Goal: Task Accomplishment & Management: Manage account settings

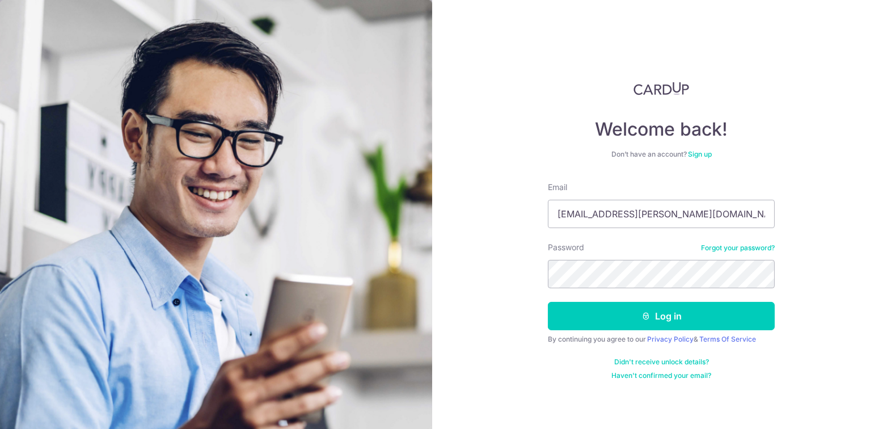
type input "jack.hemsley@outlook.com"
click at [548, 302] on button "Log in" at bounding box center [661, 316] width 227 height 28
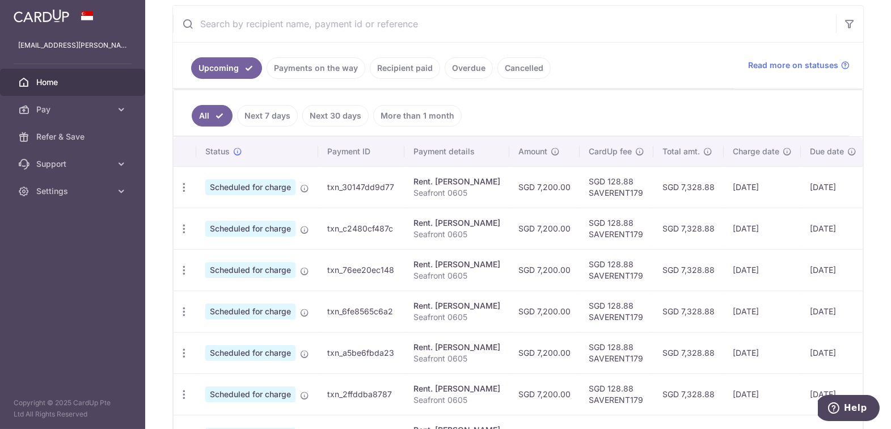
scroll to position [103, 0]
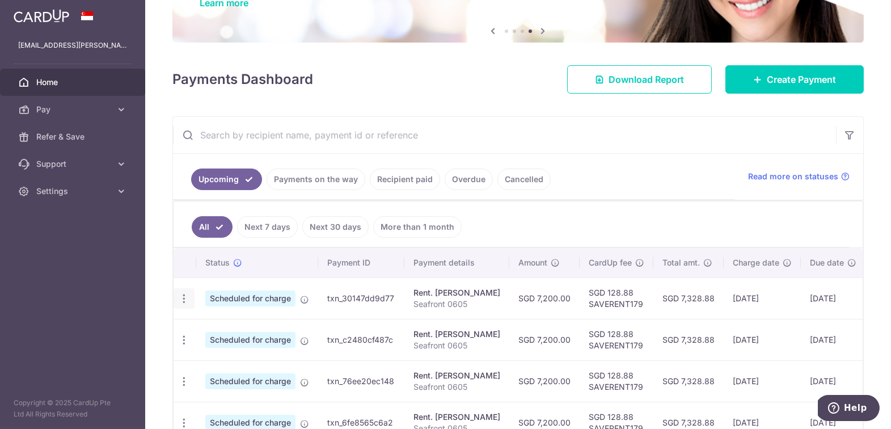
click at [187, 293] on icon "button" at bounding box center [184, 299] width 12 height 12
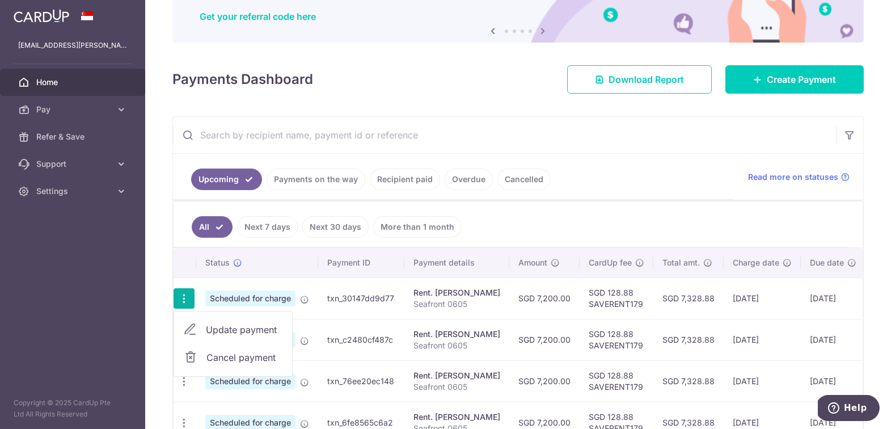
click at [206, 354] on span "Cancel payment" at bounding box center [244, 357] width 76 height 14
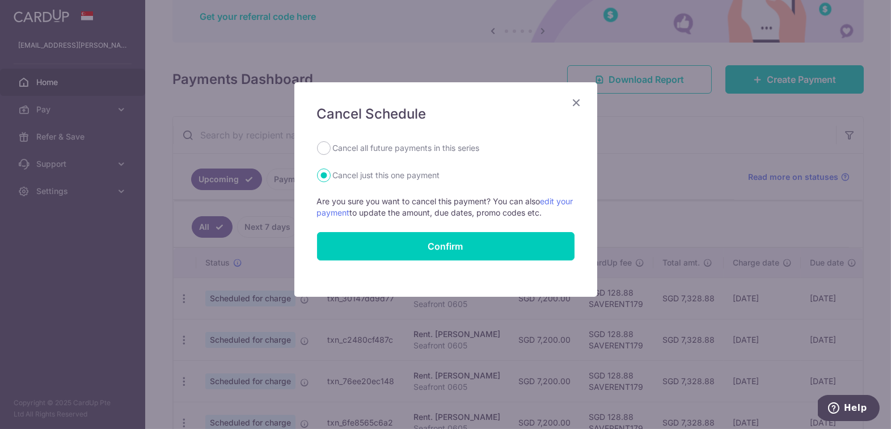
click at [359, 146] on label "Cancel all future payments in this series" at bounding box center [406, 148] width 147 height 14
click at [330, 146] on input "Cancel all future payments in this series" at bounding box center [324, 148] width 14 height 14
radio input "true"
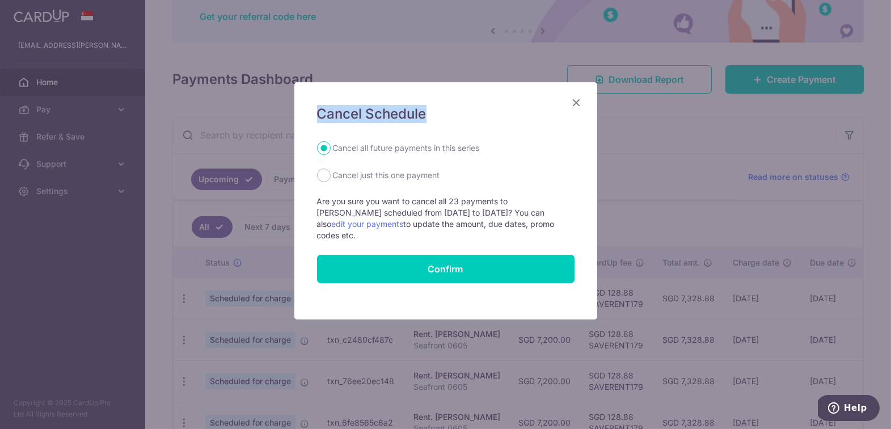
drag, startPoint x: 505, startPoint y: 98, endPoint x: 505, endPoint y: 124, distance: 26.6
click at [505, 124] on div "Cancel Schedule Cancel all future payments in this series Cancel just this one …" at bounding box center [445, 200] width 303 height 237
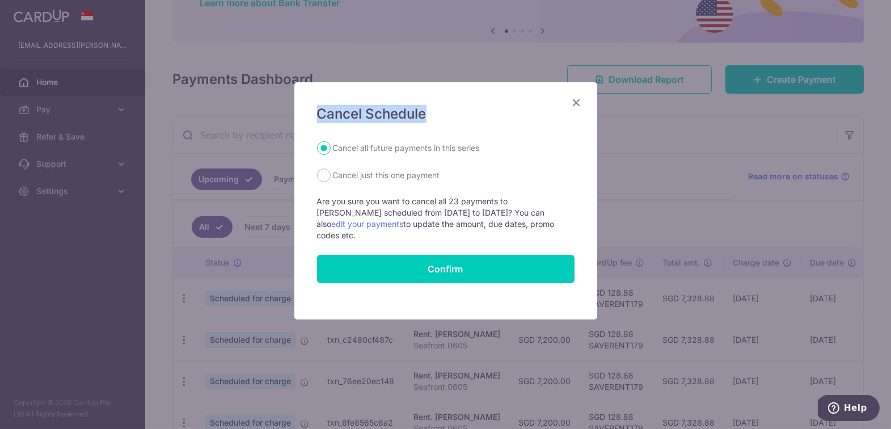
click at [572, 103] on icon "Close" at bounding box center [577, 102] width 14 height 14
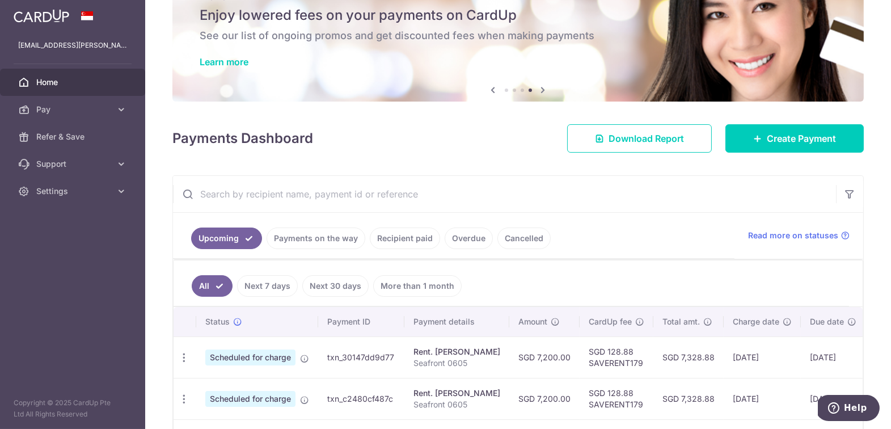
scroll to position [0, 0]
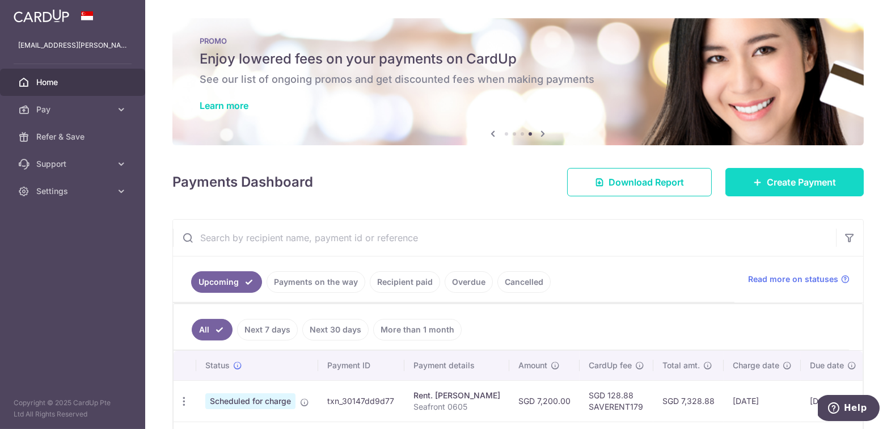
click at [780, 183] on span "Create Payment" at bounding box center [800, 182] width 69 height 14
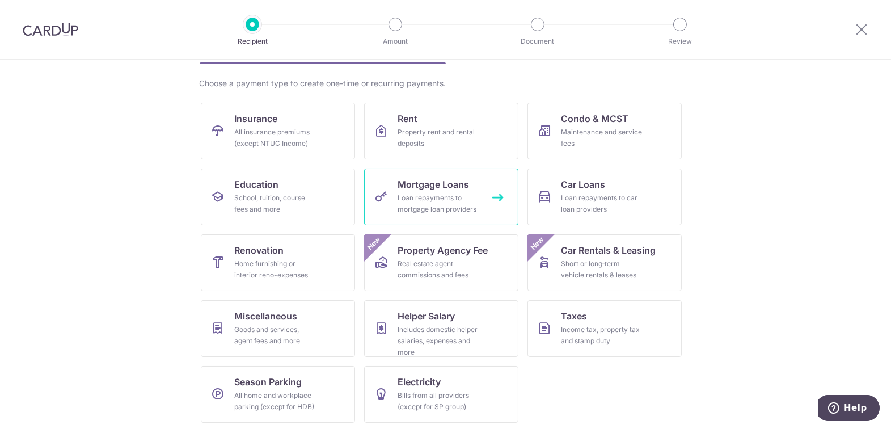
scroll to position [78, 0]
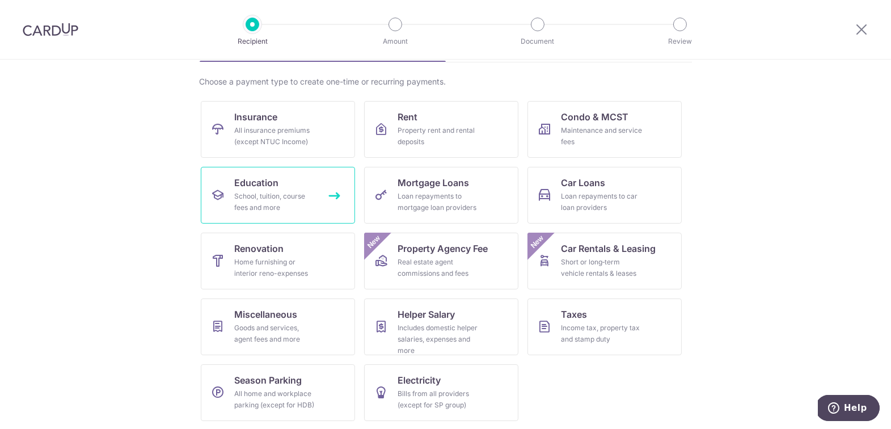
click at [270, 197] on div "School, tuition, course fees and more" at bounding box center [276, 201] width 82 height 23
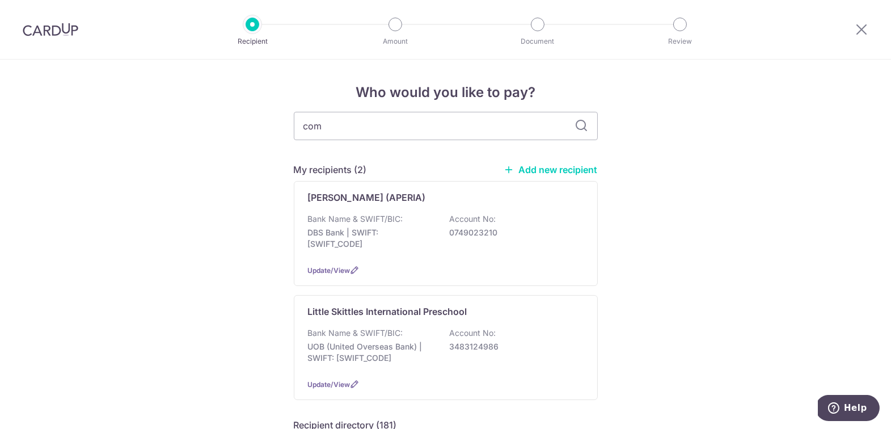
type input "comf"
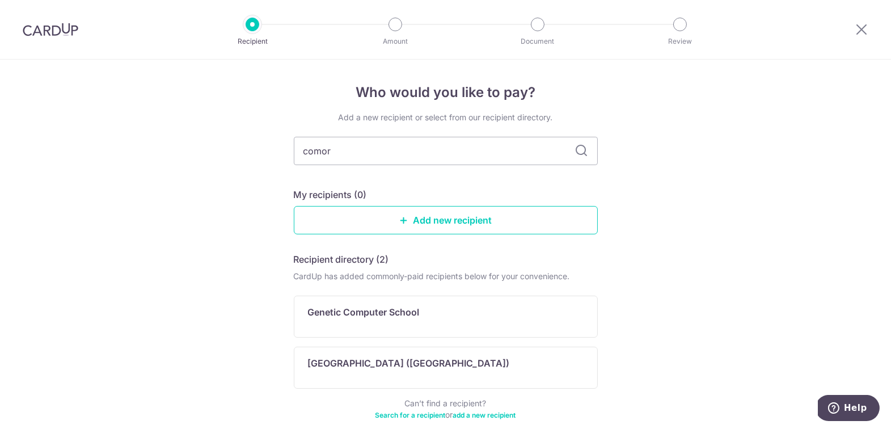
type input "comort"
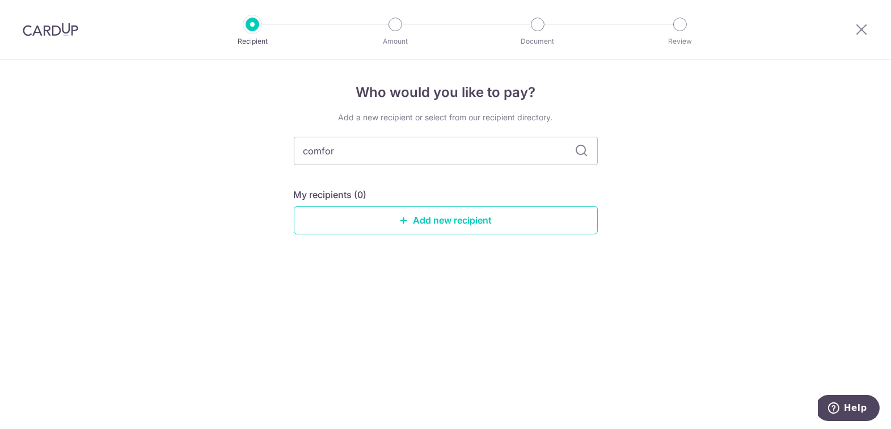
type input "comfort"
type input "c"
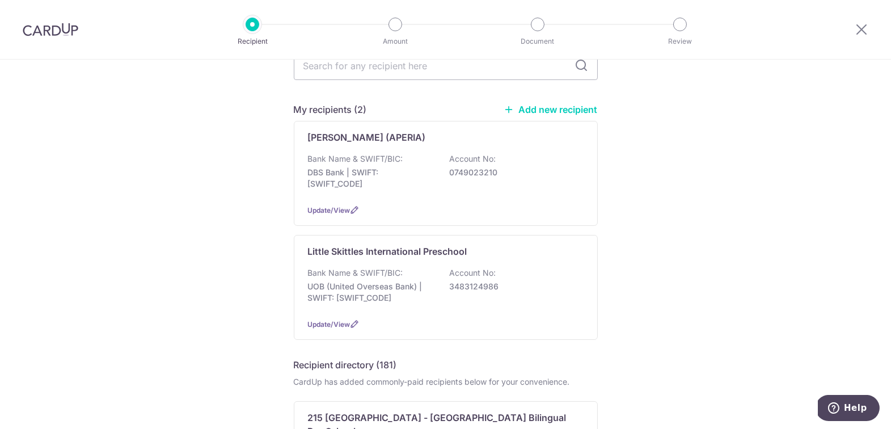
scroll to position [61, 0]
click at [343, 206] on span "Update/View" at bounding box center [329, 209] width 43 height 9
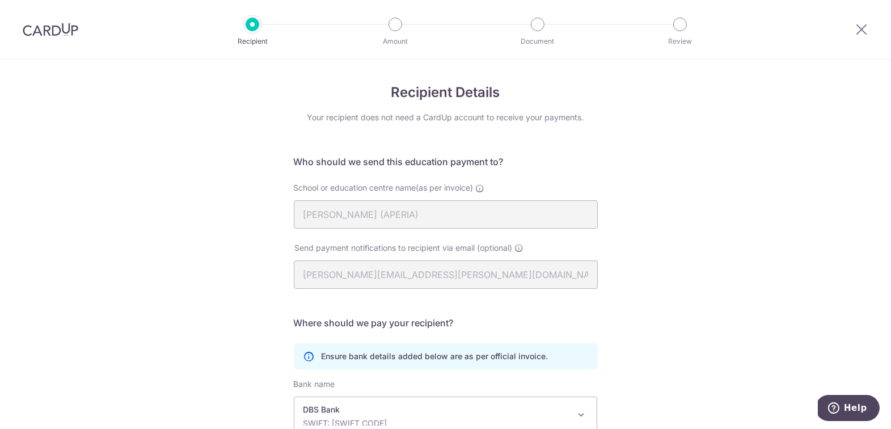
click at [870, 32] on div at bounding box center [861, 29] width 59 height 59
click at [857, 29] on icon at bounding box center [861, 29] width 14 height 14
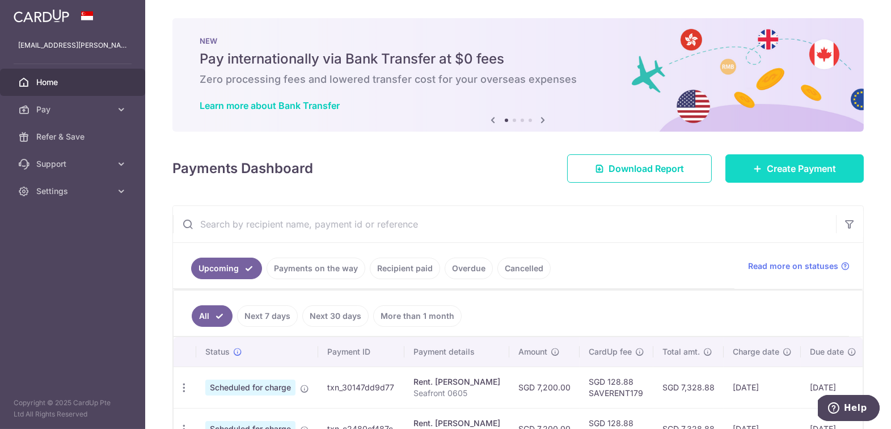
click at [801, 175] on link "Create Payment" at bounding box center [794, 168] width 138 height 28
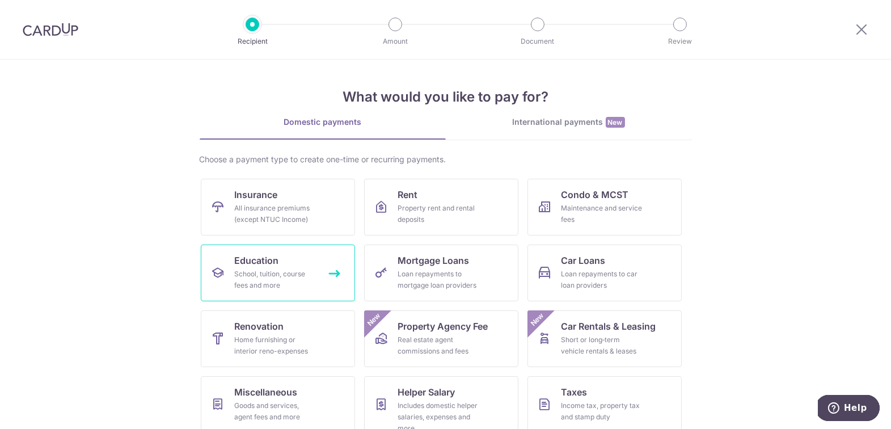
click at [261, 274] on div "School, tuition, course fees and more" at bounding box center [276, 279] width 82 height 23
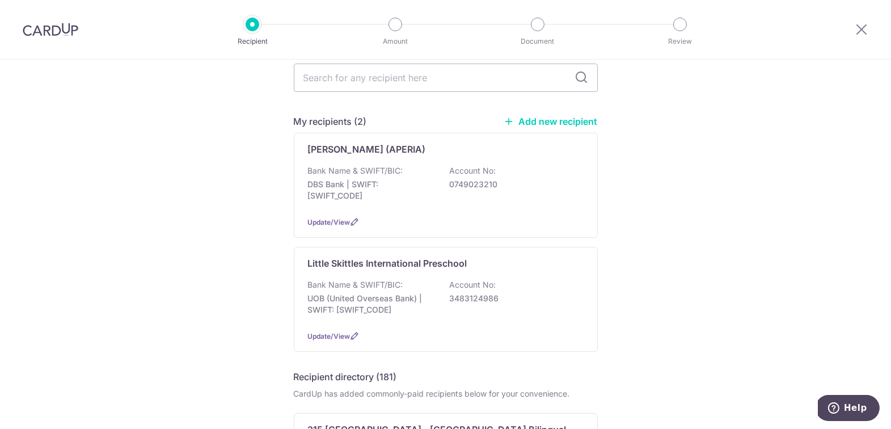
scroll to position [76, 0]
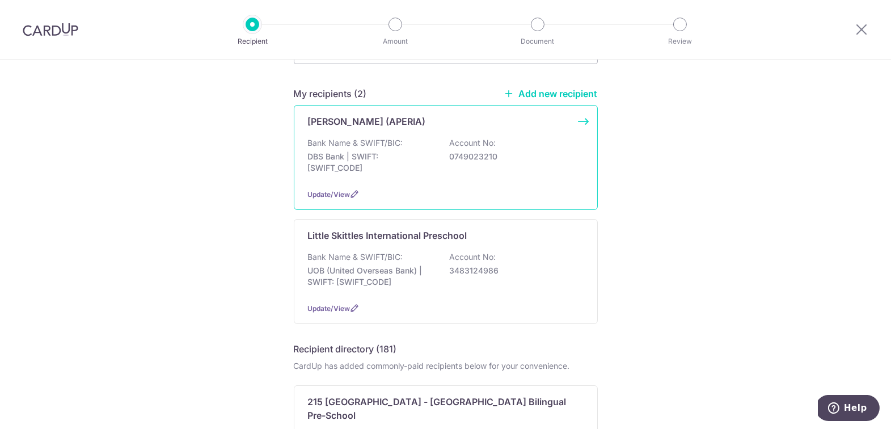
click at [586, 122] on div "JOSIAH BABIES (APERIA) Bank Name & SWIFT/BIC: DBS Bank | SWIFT: DBSSSGSGXXX Acc…" at bounding box center [446, 157] width 304 height 105
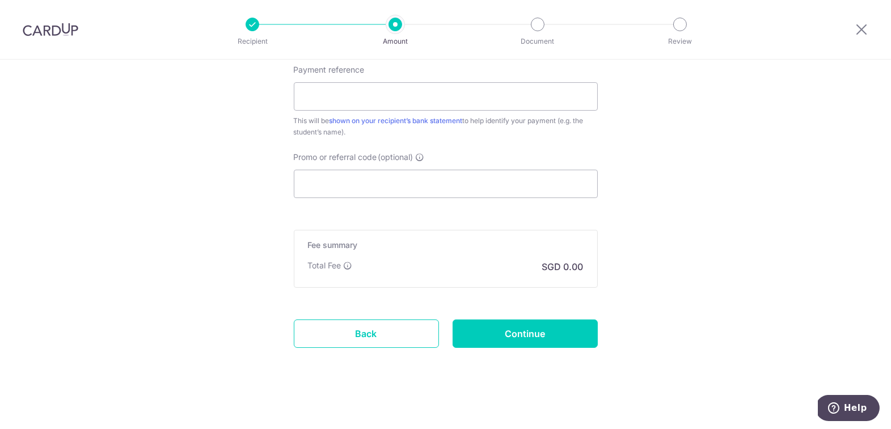
scroll to position [653, 0]
click at [381, 332] on link "Back" at bounding box center [366, 333] width 145 height 28
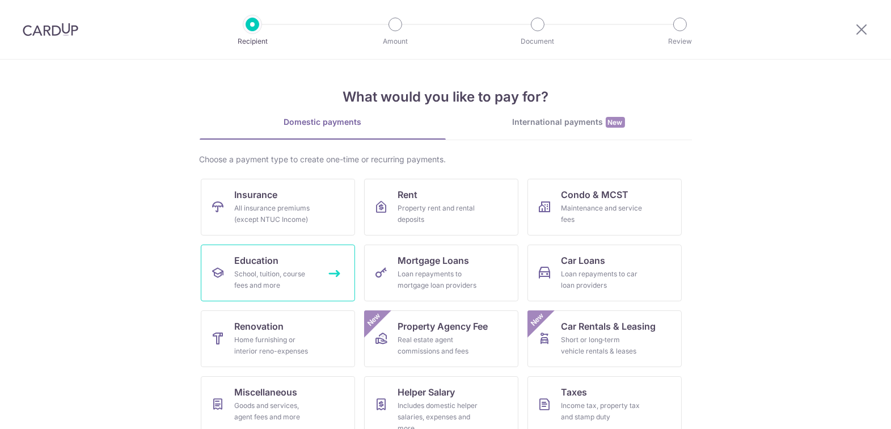
click at [258, 276] on div "School, tuition, course fees and more" at bounding box center [276, 279] width 82 height 23
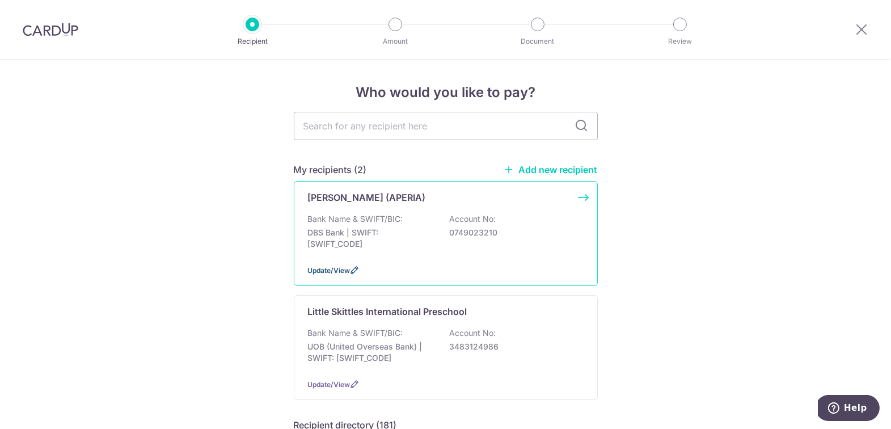
click at [355, 270] on icon at bounding box center [354, 269] width 9 height 9
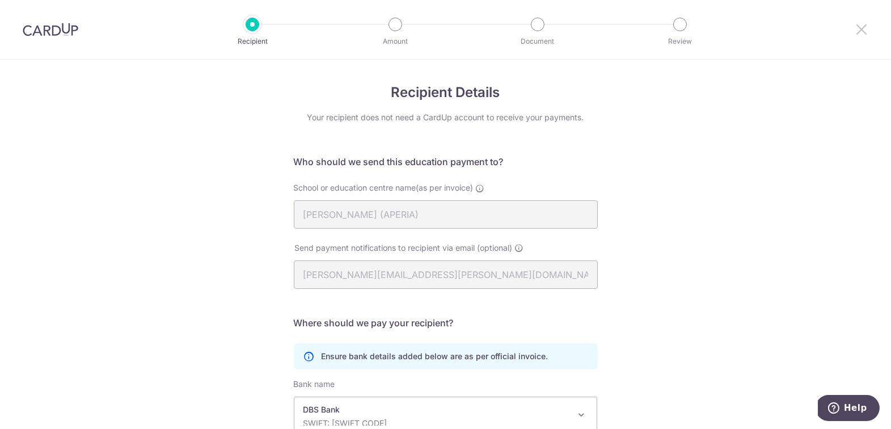
click at [858, 31] on icon at bounding box center [861, 29] width 14 height 14
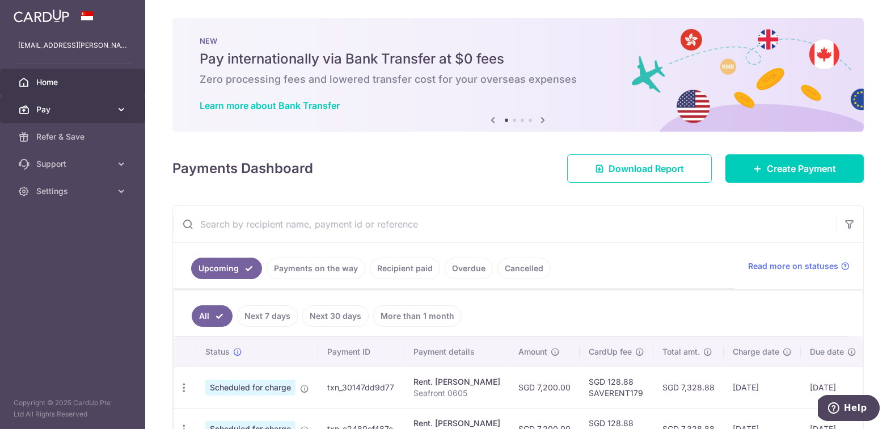
click at [89, 108] on span "Pay" at bounding box center [73, 109] width 75 height 11
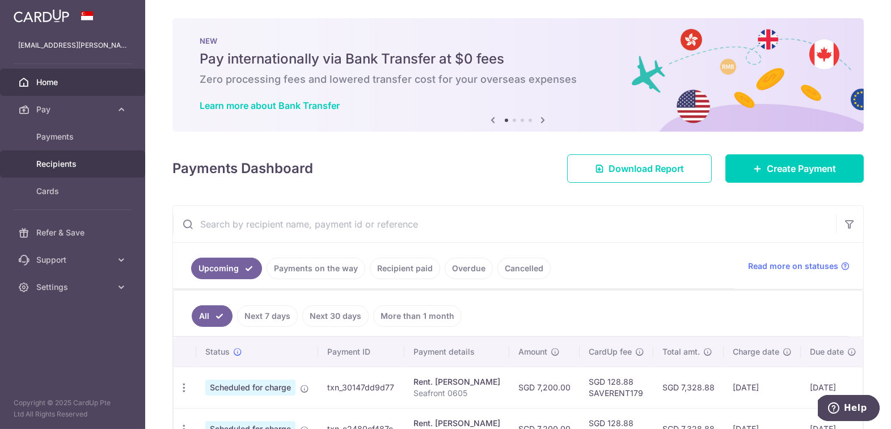
click at [69, 168] on span "Recipients" at bounding box center [73, 163] width 75 height 11
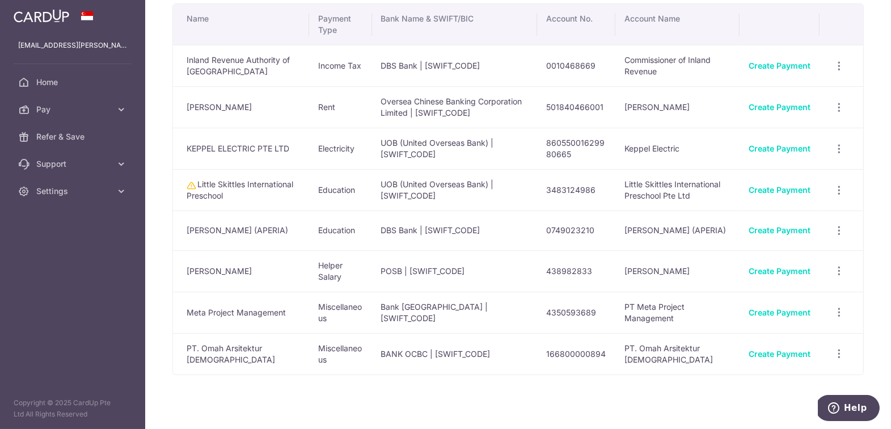
scroll to position [54, 0]
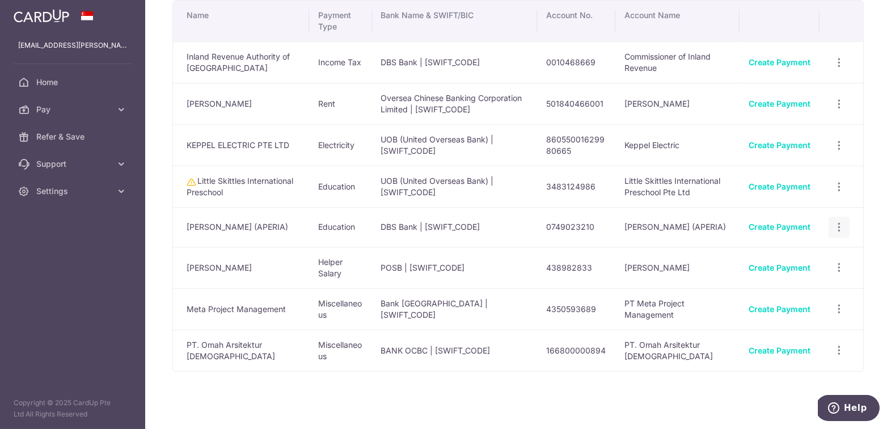
click at [842, 69] on icon "button" at bounding box center [839, 63] width 12 height 12
click at [877, 154] on div "Your Recipients Name Payment Type Bank Name & SWIFT/BIC Account No. Account Nam…" at bounding box center [517, 214] width 745 height 429
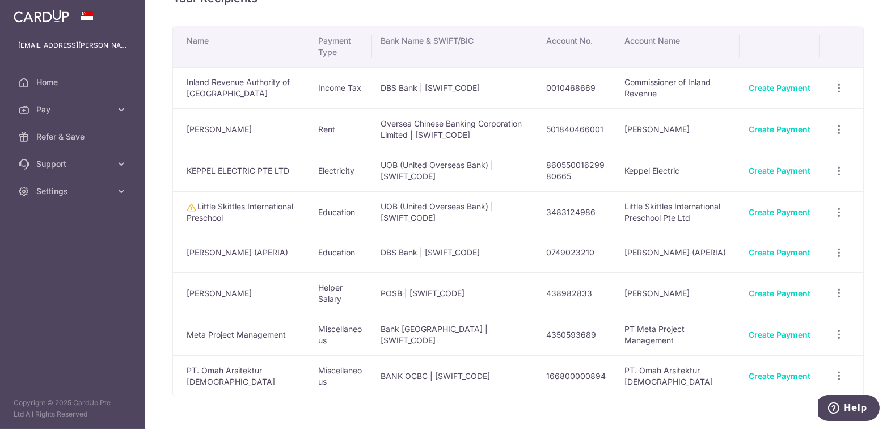
scroll to position [21, 0]
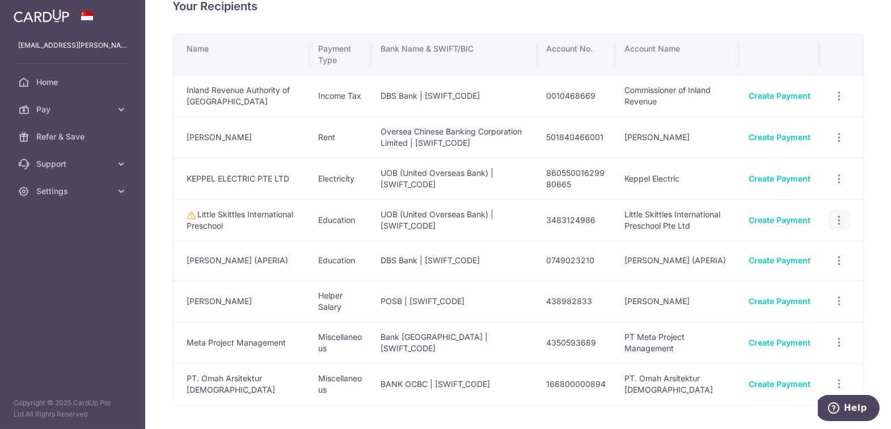
click at [840, 102] on icon "button" at bounding box center [839, 96] width 12 height 12
click at [787, 249] on span "View/Edit" at bounding box center [800, 251] width 77 height 14
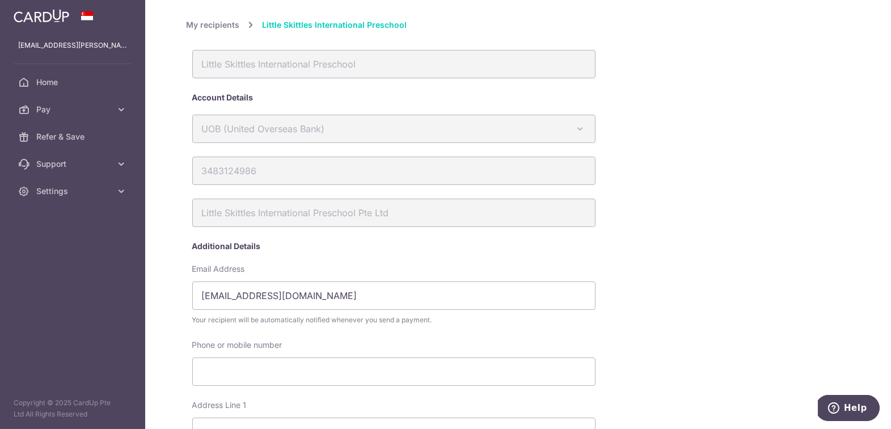
scroll to position [464, 0]
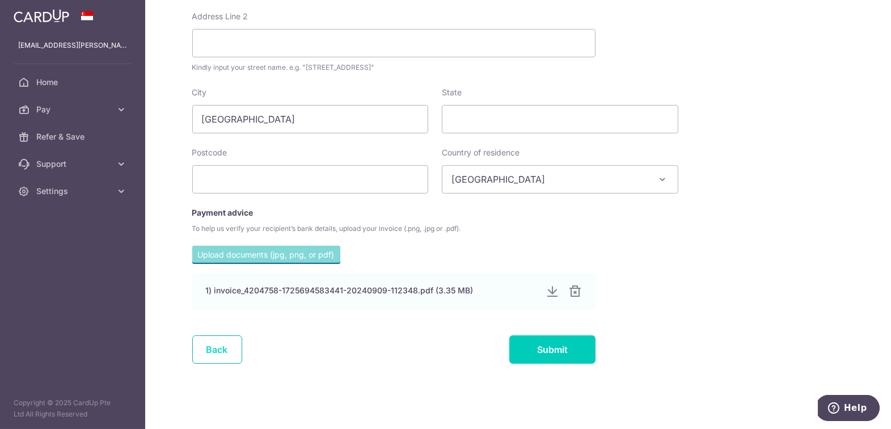
click at [223, 353] on link "Back" at bounding box center [217, 349] width 50 height 28
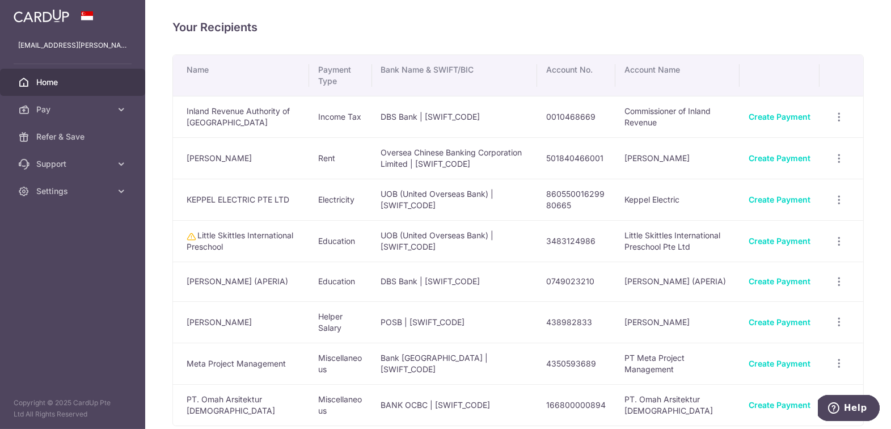
click at [46, 80] on span "Home" at bounding box center [73, 82] width 75 height 11
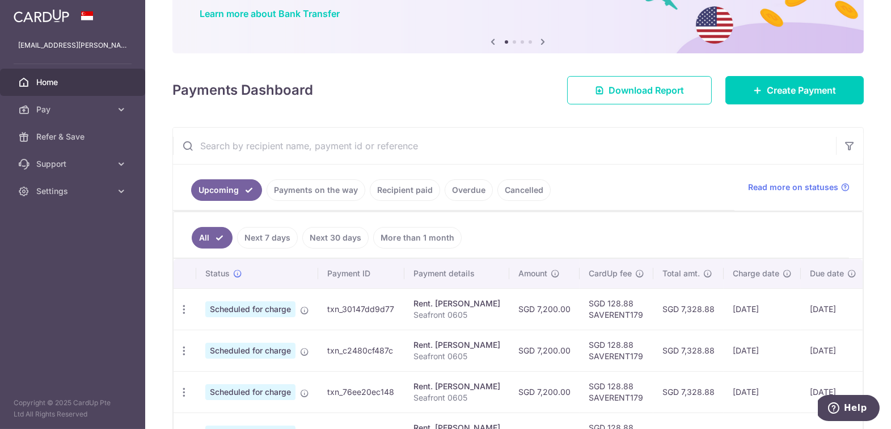
scroll to position [95, 0]
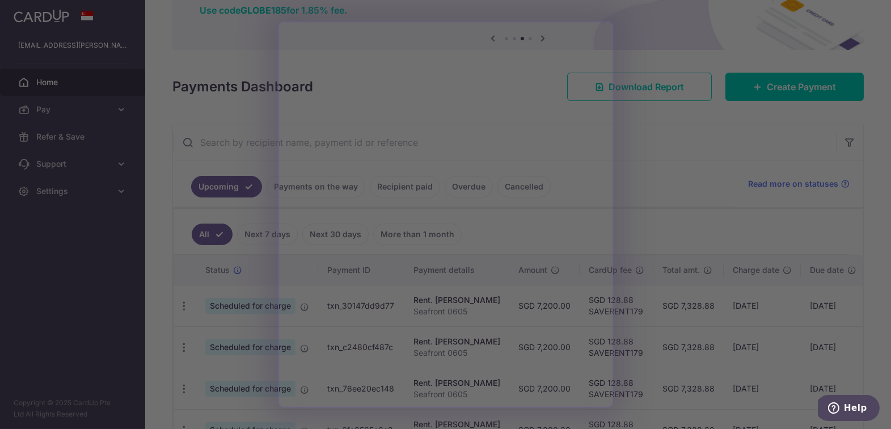
click at [671, 152] on div at bounding box center [450, 216] width 900 height 433
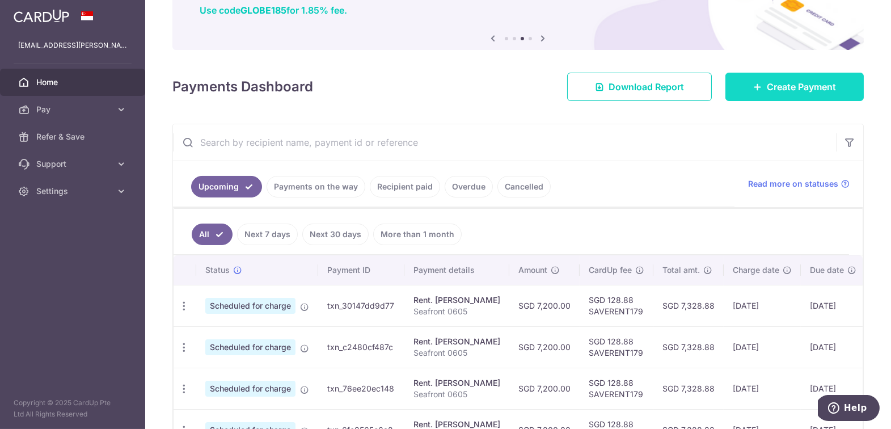
click at [758, 95] on link "Create Payment" at bounding box center [794, 87] width 138 height 28
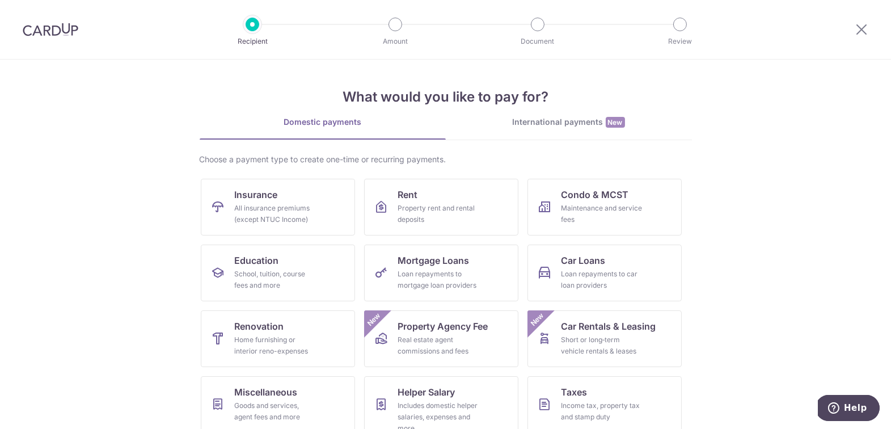
scroll to position [78, 0]
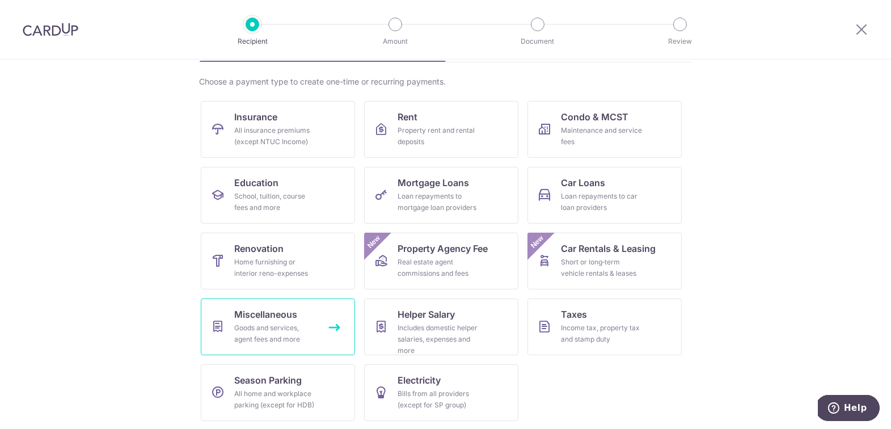
click at [253, 333] on div "Goods and services, agent fees and more" at bounding box center [276, 333] width 82 height 23
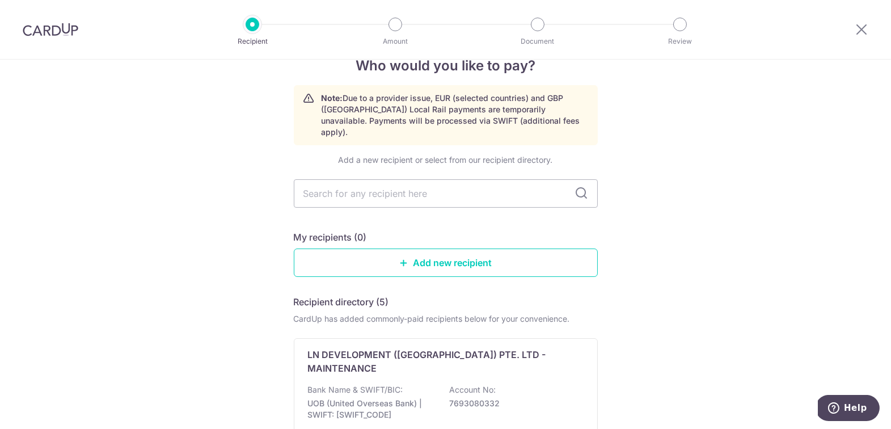
scroll to position [27, 0]
type input "comfort"
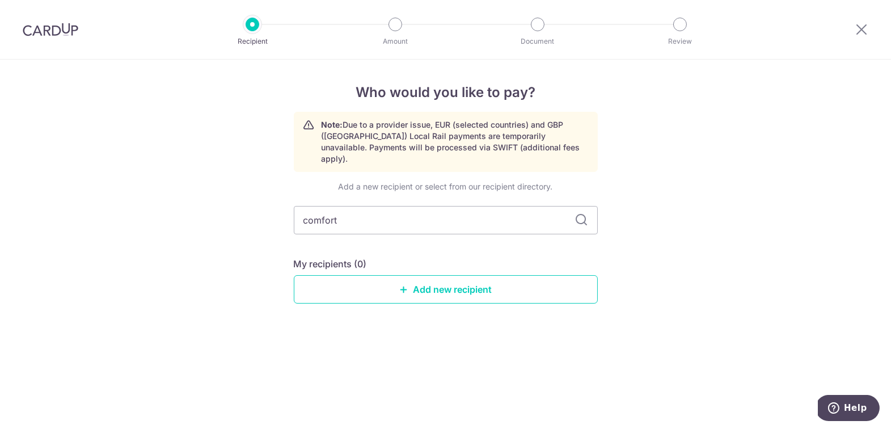
scroll to position [0, 0]
type input "c"
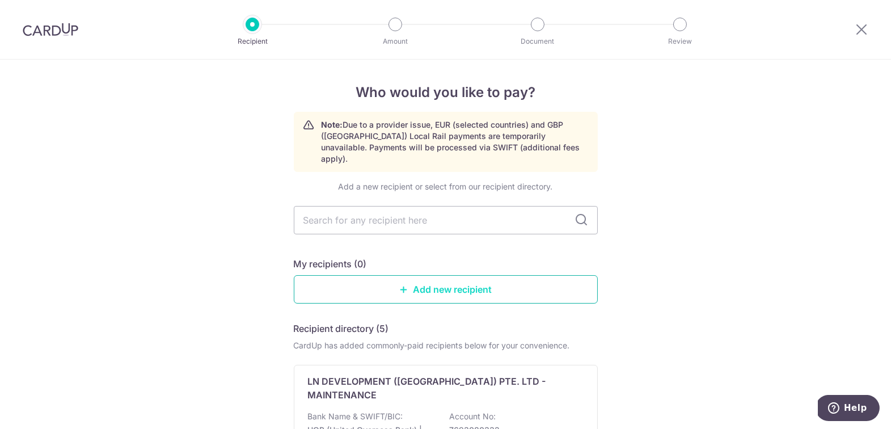
click at [452, 283] on link "Add new recipient" at bounding box center [446, 289] width 304 height 28
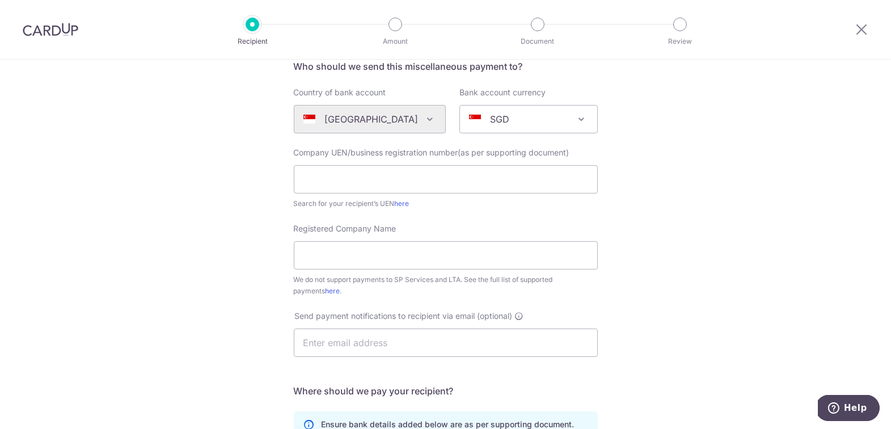
scroll to position [93, 0]
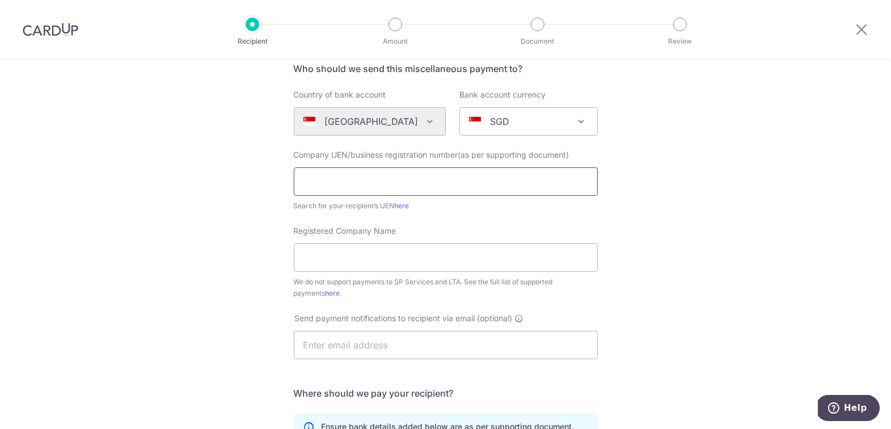
click at [356, 185] on input "text" at bounding box center [446, 181] width 304 height 28
click at [399, 205] on link "here" at bounding box center [402, 205] width 15 height 9
click at [348, 180] on input "text" at bounding box center [446, 181] width 304 height 28
paste input "199607256W"
type input "199607256W"
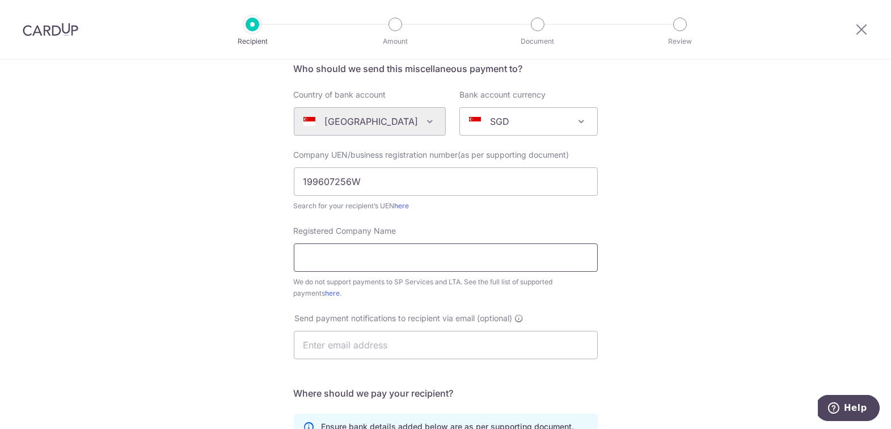
click at [357, 256] on input "Registered Company Name" at bounding box center [446, 257] width 304 height 28
paste input "fortDelGro Bus Pte Ltd"
type input "ComfortDelGro Bus Pte Ltd"
click at [679, 256] on div "Who would you like to pay? Your recipient does not need a CardUp account to rec…" at bounding box center [445, 318] width 891 height 703
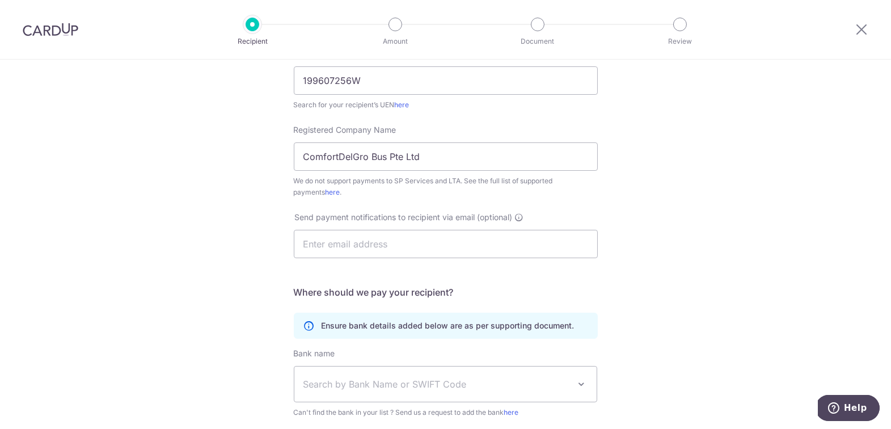
scroll to position [197, 0]
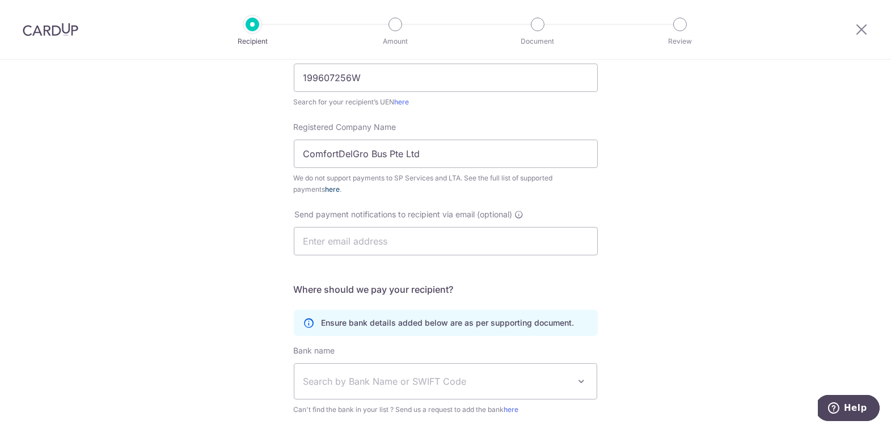
click at [325, 192] on link "here" at bounding box center [332, 189] width 15 height 9
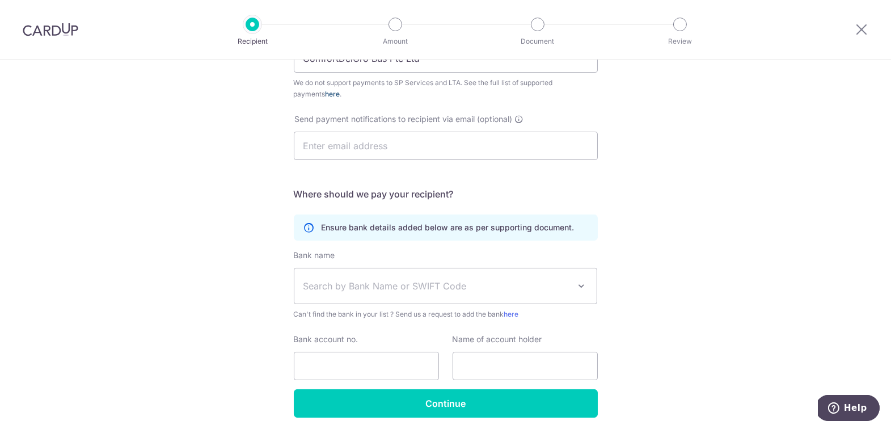
scroll to position [332, 0]
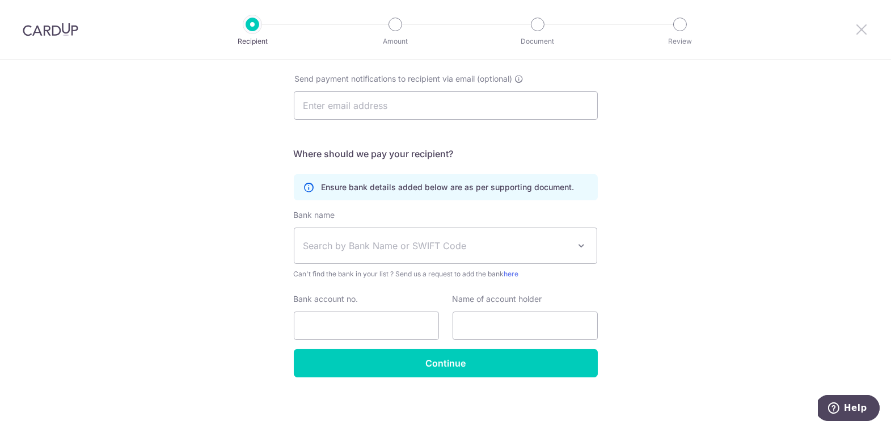
click at [858, 27] on icon at bounding box center [861, 29] width 14 height 14
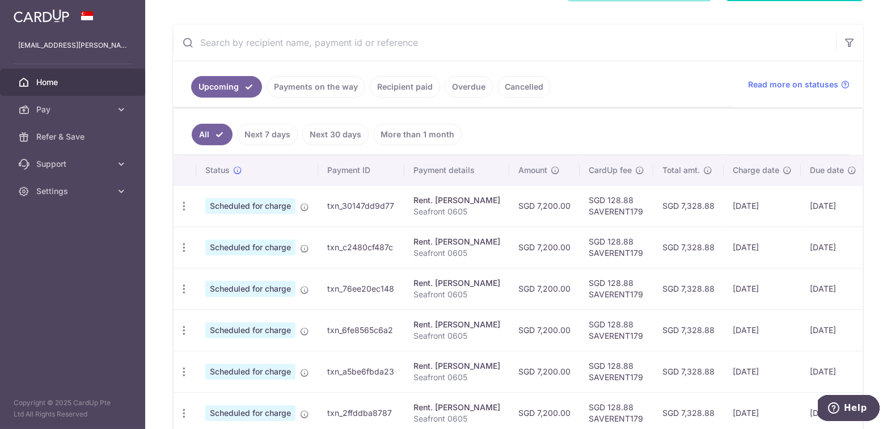
scroll to position [219, 0]
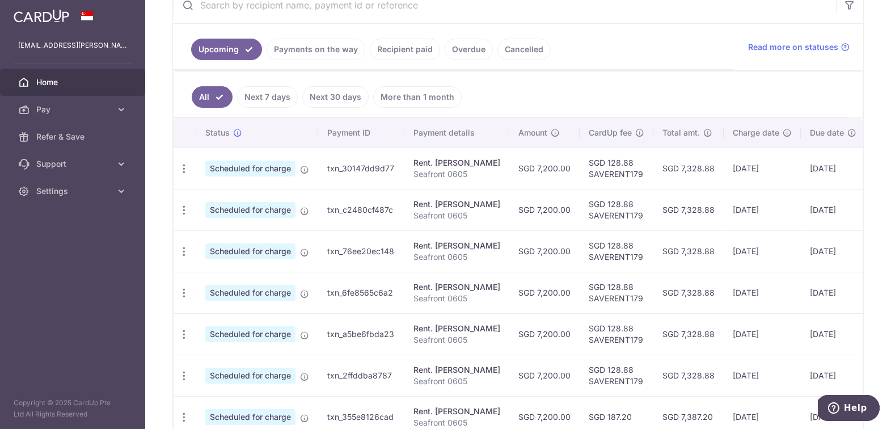
click at [696, 81] on ul "All Next 7 days Next 30 days More than 1 month" at bounding box center [510, 94] width 675 height 46
click at [397, 166] on td "txn_30147dd9d77" at bounding box center [361, 167] width 86 height 41
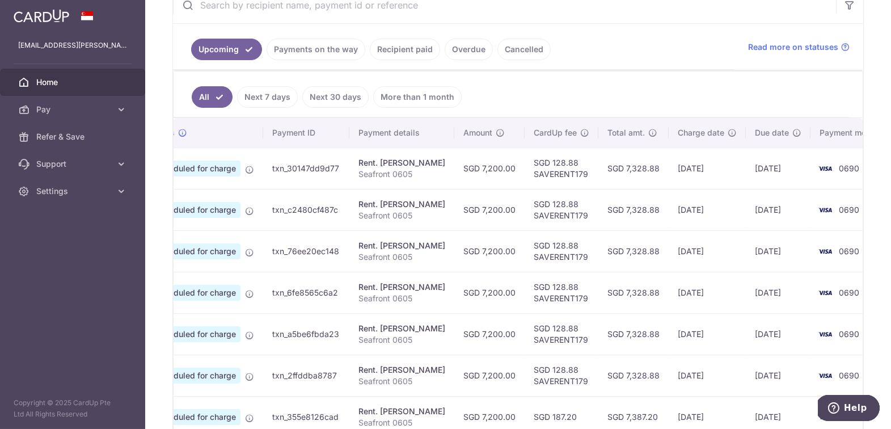
scroll to position [0, 0]
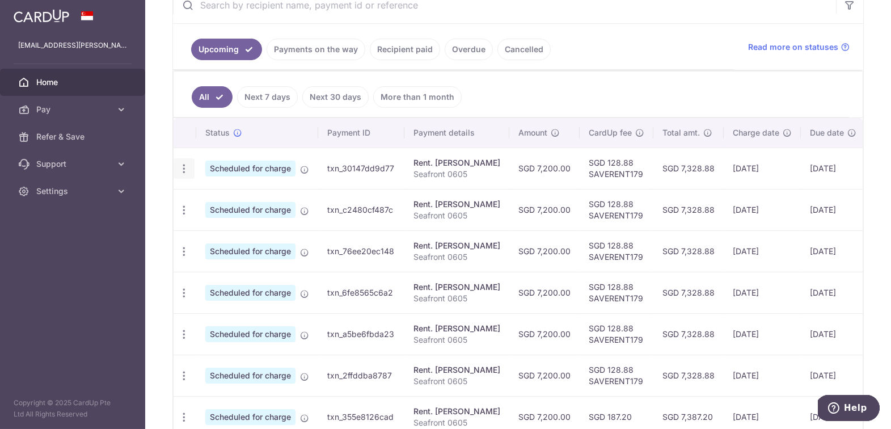
click at [183, 163] on icon "button" at bounding box center [184, 169] width 12 height 12
click at [213, 223] on span "Cancel payment" at bounding box center [244, 228] width 76 height 14
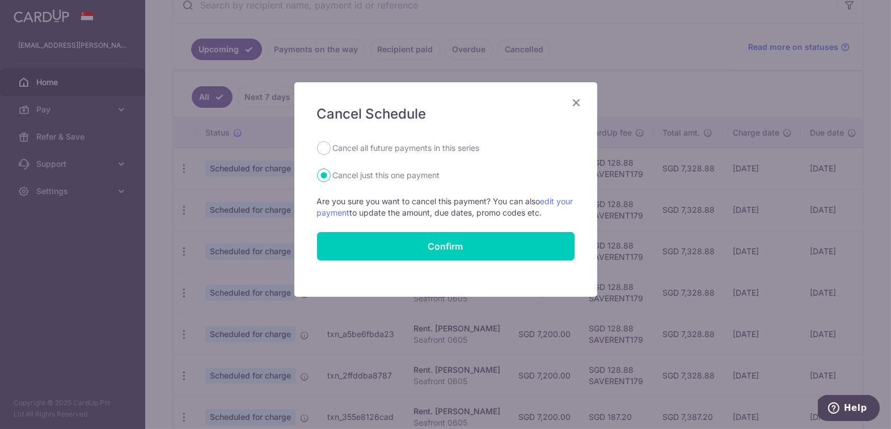
click at [376, 151] on label "Cancel all future payments in this series" at bounding box center [406, 148] width 147 height 14
click at [330, 151] on input "Cancel all future payments in this series" at bounding box center [324, 148] width 14 height 14
radio input "true"
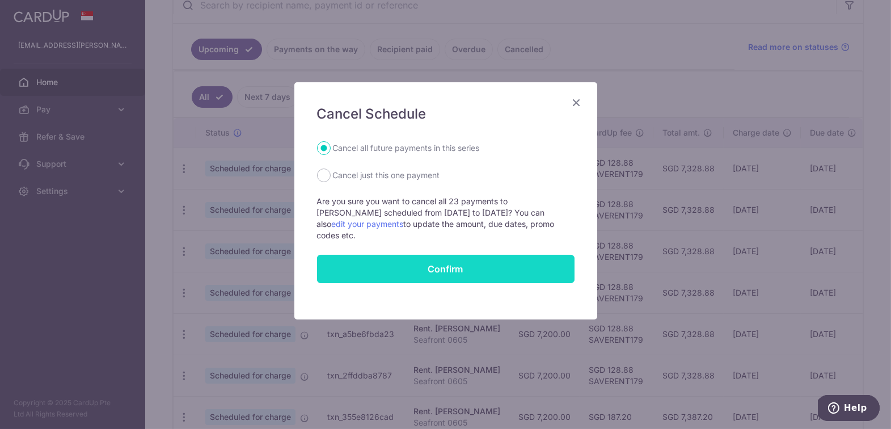
click at [401, 255] on input "Confirm" at bounding box center [445, 269] width 257 height 28
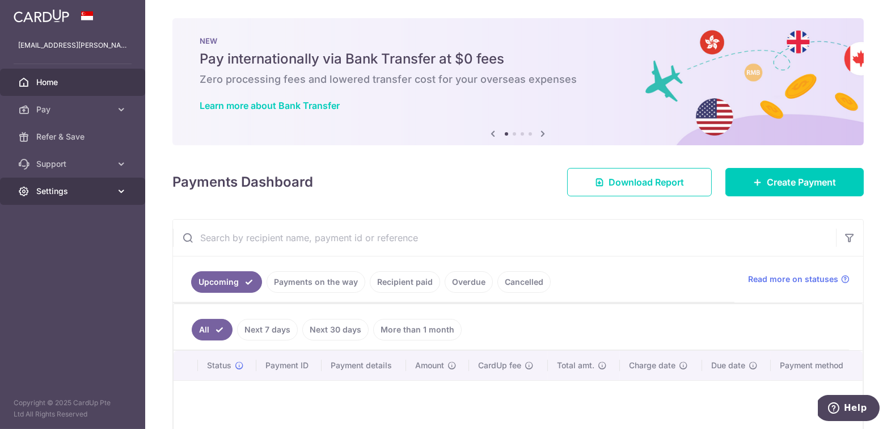
click at [75, 191] on span "Settings" at bounding box center [73, 190] width 75 height 11
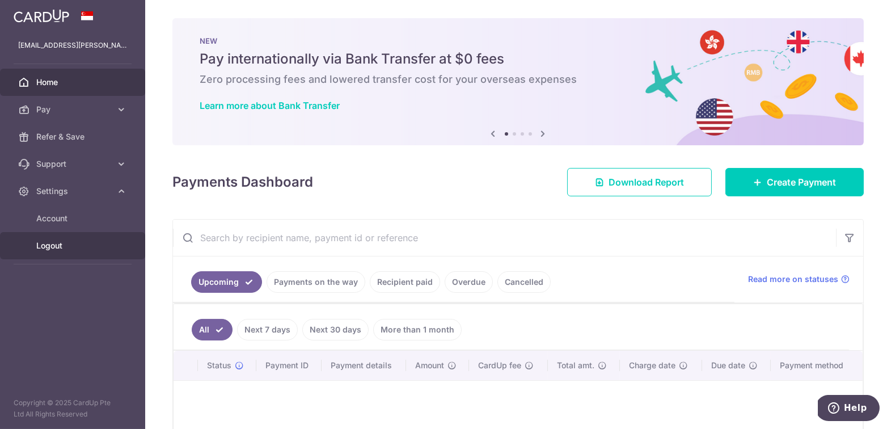
click at [41, 248] on span "Logout" at bounding box center [73, 245] width 75 height 11
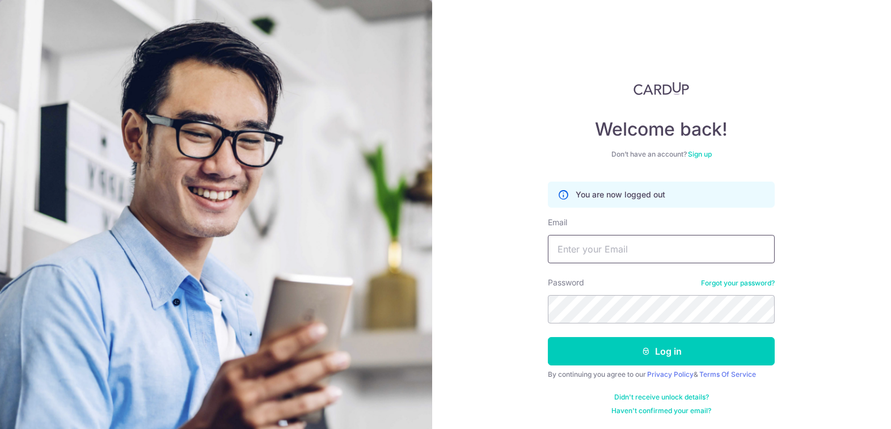
click at [713, 245] on input "Email" at bounding box center [661, 249] width 227 height 28
type input "[EMAIL_ADDRESS][DOMAIN_NAME]"
click at [548, 337] on button "Log in" at bounding box center [661, 351] width 227 height 28
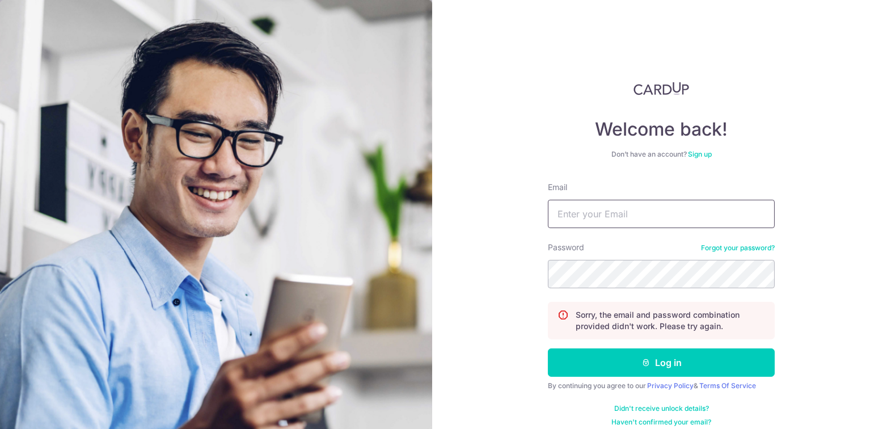
click at [569, 220] on input "Email" at bounding box center [661, 214] width 227 height 28
type input "[EMAIL_ADDRESS][DOMAIN_NAME]"
click at [548, 348] on button "Log in" at bounding box center [661, 362] width 227 height 28
